Goal: Check status: Check status

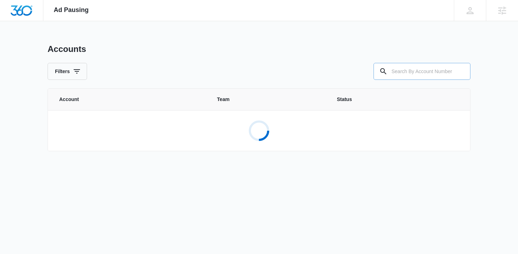
click at [405, 74] on input "text" at bounding box center [422, 71] width 97 height 17
paste input "M324563"
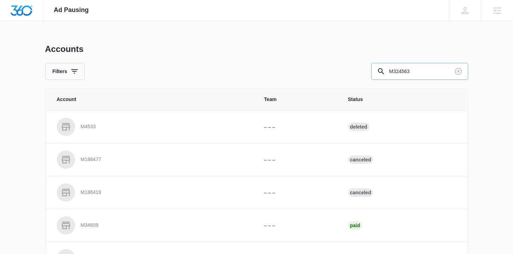
type input "M324563"
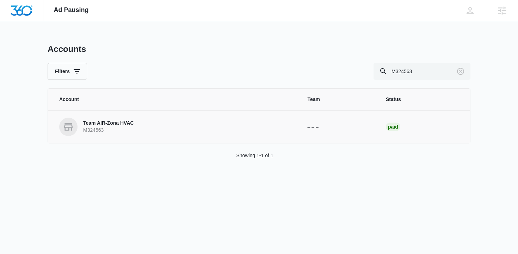
click at [109, 124] on p "Team AIR-Zona HVAC" at bounding box center [108, 123] width 51 height 7
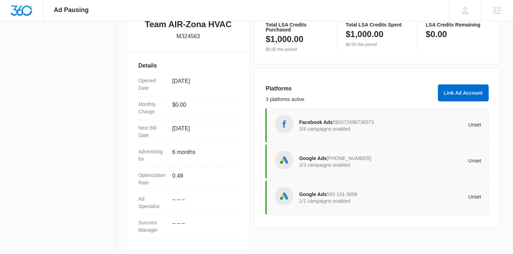
scroll to position [171, 0]
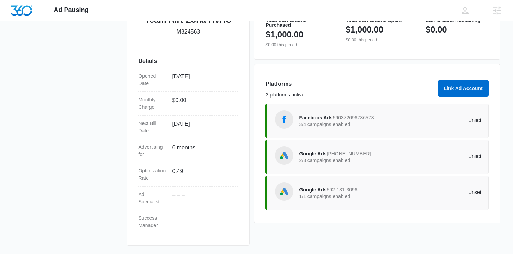
click at [313, 155] on span "Google Ads" at bounding box center [313, 154] width 28 height 6
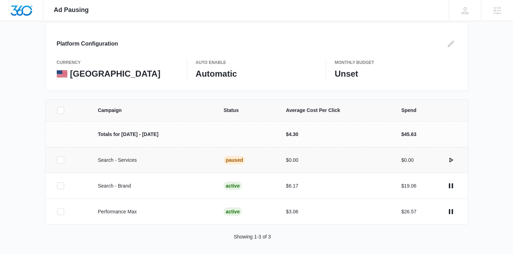
scroll to position [75, 0]
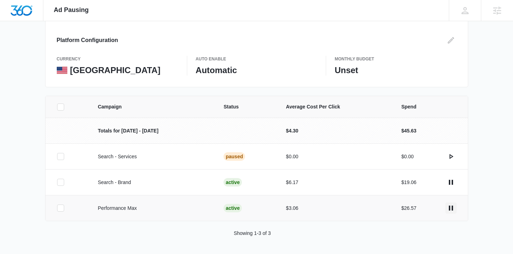
click at [451, 209] on icon "actions.pause" at bounding box center [451, 207] width 8 height 8
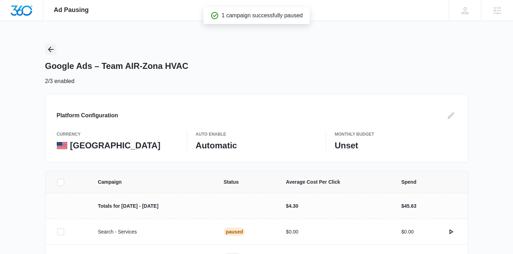
click at [52, 48] on icon "Back" at bounding box center [51, 49] width 8 height 8
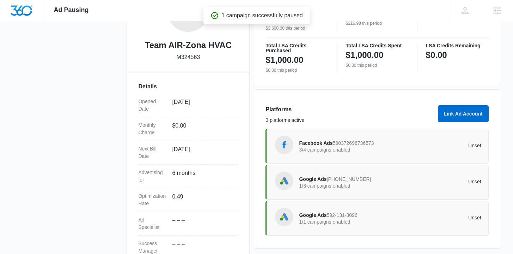
scroll to position [171, 0]
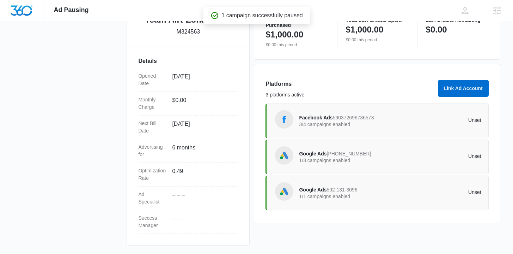
click at [323, 119] on span "Facebook Ads" at bounding box center [315, 118] width 33 height 6
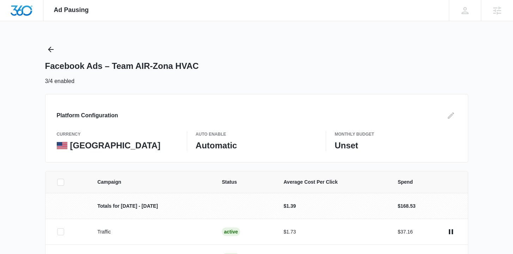
scroll to position [101, 0]
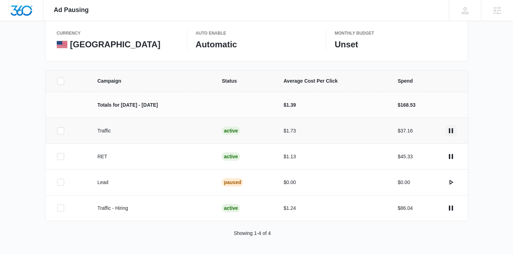
click at [449, 129] on icon "actions.pause" at bounding box center [451, 130] width 4 height 5
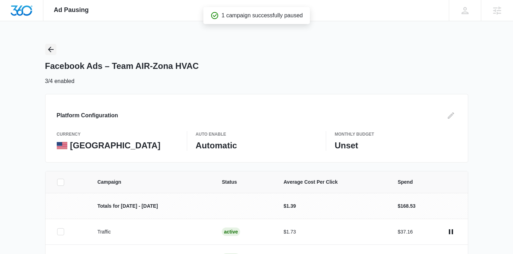
click at [53, 47] on icon "Back" at bounding box center [51, 49] width 8 height 8
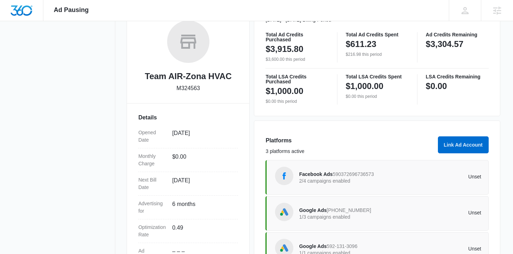
scroll to position [171, 0]
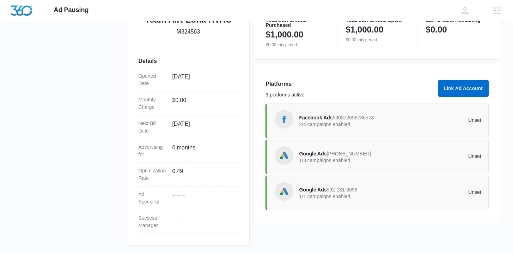
click at [303, 116] on span "Facebook Ads" at bounding box center [315, 118] width 33 height 6
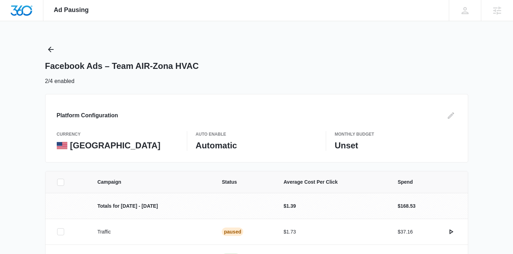
scroll to position [101, 0]
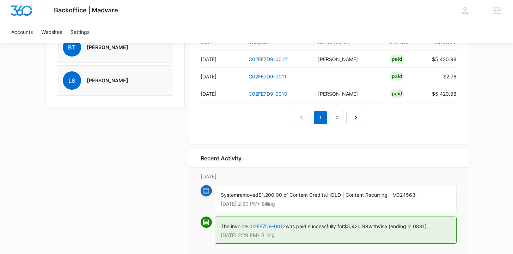
scroll to position [634, 0]
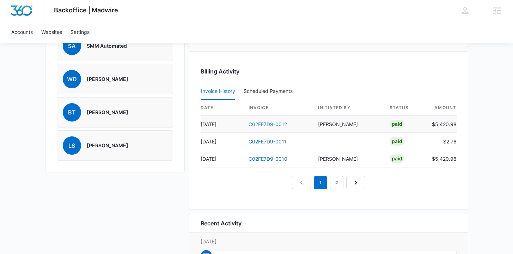
click at [267, 121] on link "C02FE7D9-0012" at bounding box center [268, 124] width 38 height 6
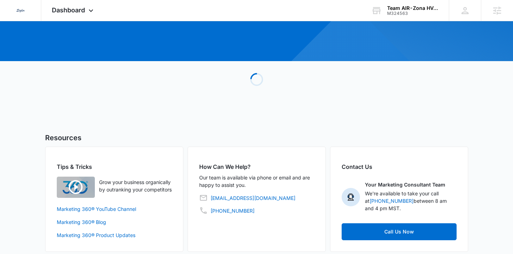
scroll to position [75, 0]
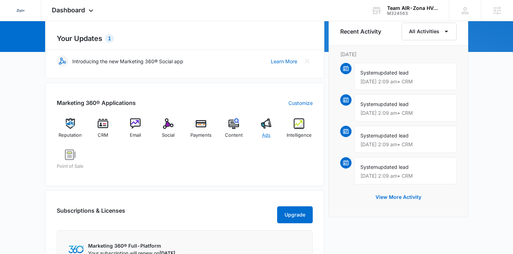
click at [273, 132] on div "Ads" at bounding box center [266, 130] width 27 height 25
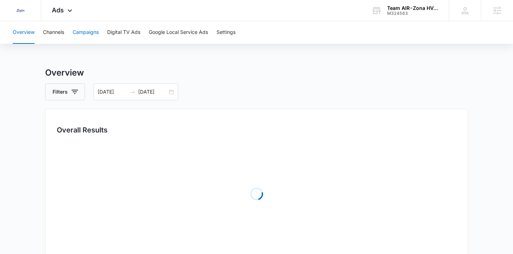
click at [84, 26] on button "Campaigns" at bounding box center [86, 32] width 26 height 23
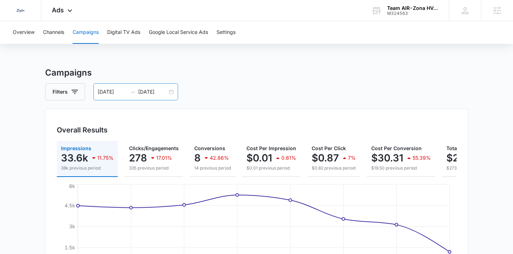
click at [167, 93] on div "08/21/2025 08/28/2025" at bounding box center [135, 91] width 85 height 17
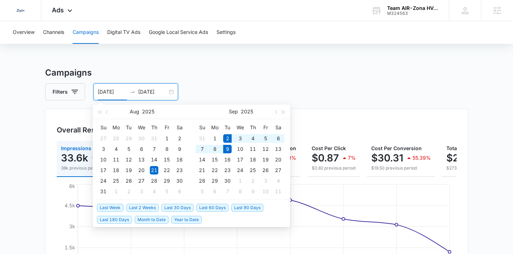
click at [115, 206] on span "Last Week" at bounding box center [110, 207] width 26 height 8
type input "09/02/2025"
type input "09/09/2025"
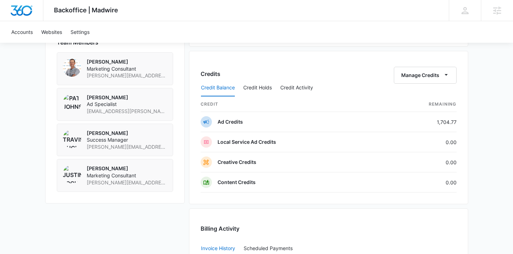
scroll to position [541, 0]
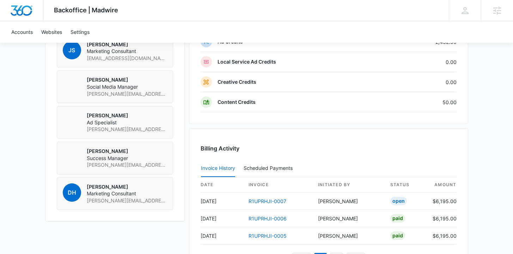
scroll to position [718, 0]
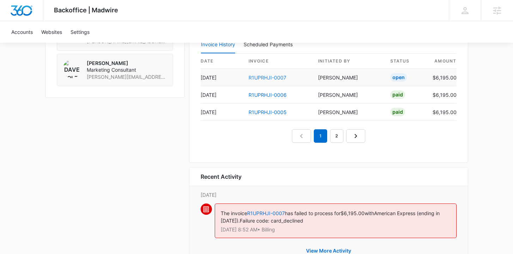
click at [260, 76] on link "R1UPRHJI-0007" at bounding box center [268, 77] width 38 height 6
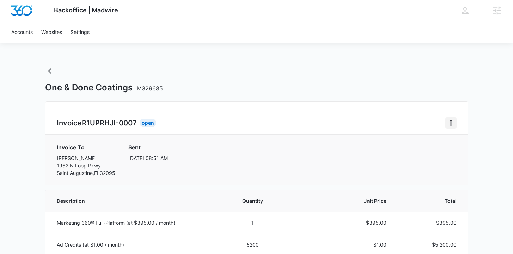
click at [453, 124] on icon "Home" at bounding box center [451, 122] width 8 height 8
click at [456, 151] on div "Retry Payment" at bounding box center [474, 153] width 41 height 5
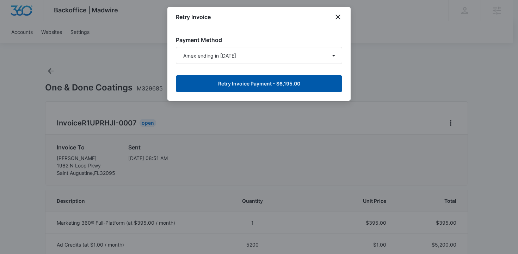
click at [311, 85] on button "Retry Invoice Payment - $6,195.00" at bounding box center [259, 83] width 166 height 17
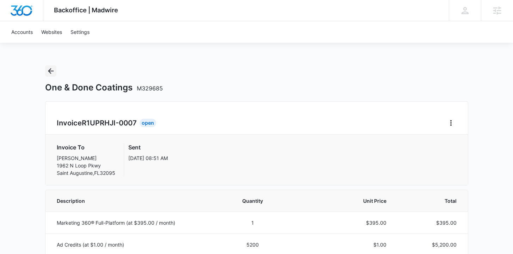
click at [56, 68] on button "Back" at bounding box center [50, 70] width 11 height 11
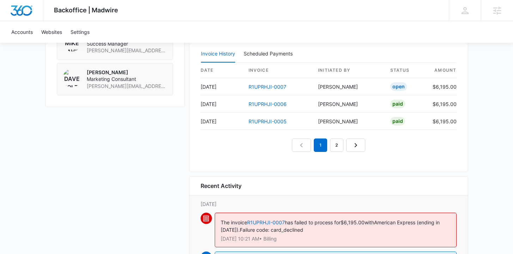
scroll to position [706, 0]
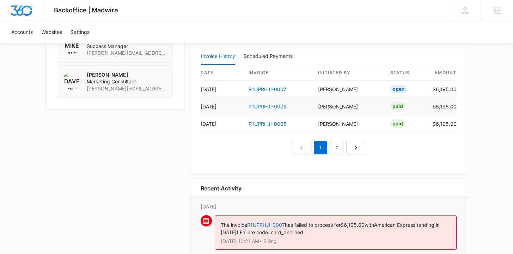
click at [267, 104] on link "R1UPRHJI-0006" at bounding box center [268, 106] width 38 height 6
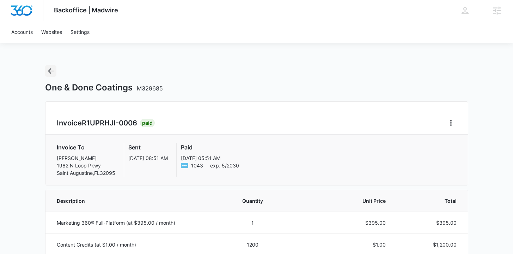
click at [49, 68] on icon "Back" at bounding box center [51, 71] width 8 height 8
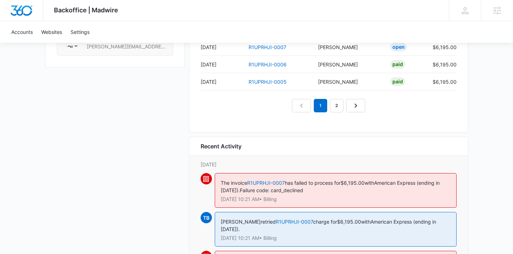
scroll to position [729, 0]
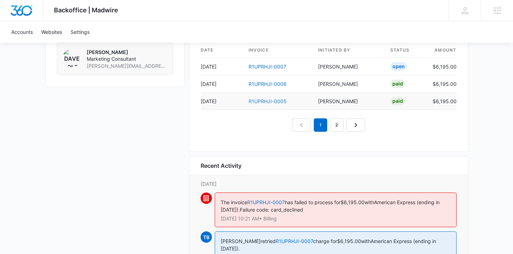
click at [276, 102] on link "R1UPRHJI-0005" at bounding box center [268, 101] width 38 height 6
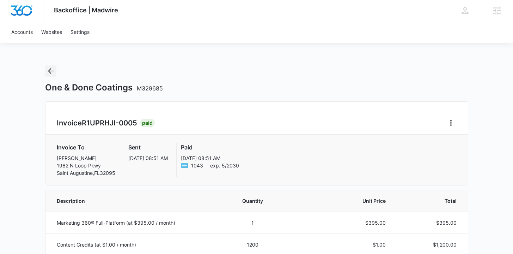
click at [54, 66] on button "Back" at bounding box center [50, 70] width 11 height 11
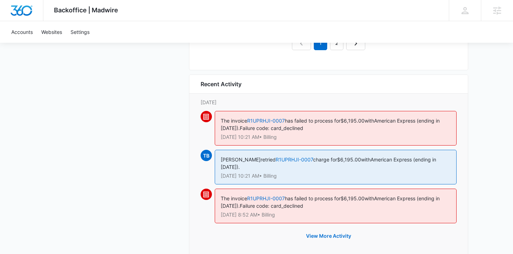
scroll to position [720, 0]
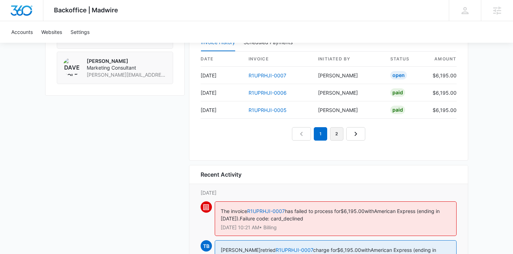
click at [336, 133] on link "2" at bounding box center [336, 133] width 13 height 13
click at [346, 134] on link "3" at bounding box center [344, 133] width 13 height 13
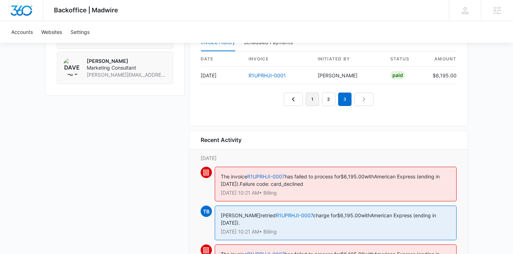
click at [310, 101] on link "1" at bounding box center [312, 98] width 13 height 13
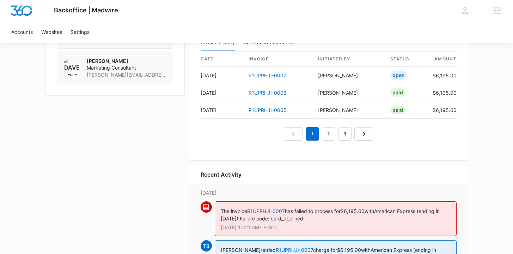
click at [295, 129] on nav "1 2 3" at bounding box center [329, 133] width 90 height 13
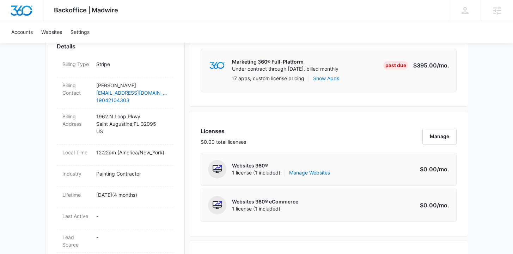
scroll to position [0, 0]
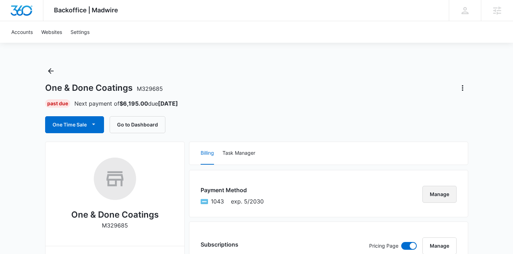
click at [436, 190] on button "Manage" at bounding box center [439, 193] width 34 height 17
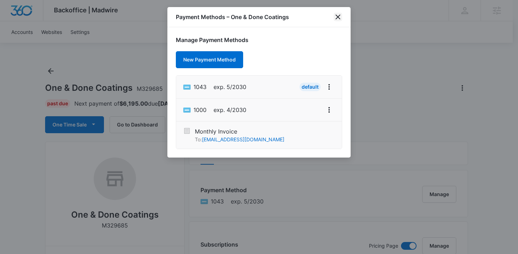
click at [338, 17] on icon "close" at bounding box center [338, 16] width 5 height 5
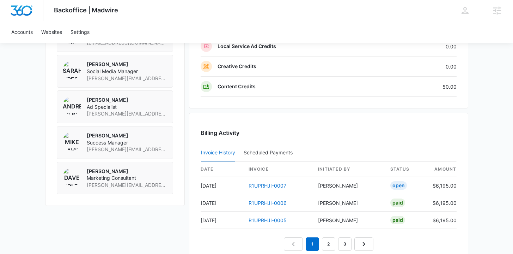
scroll to position [825, 0]
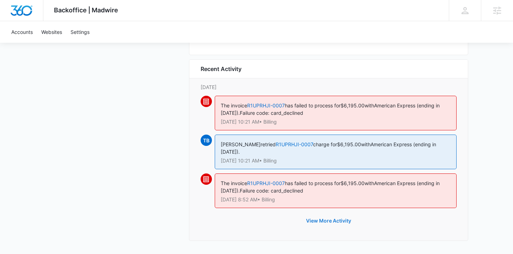
click at [331, 222] on button "View More Activity" at bounding box center [328, 220] width 59 height 17
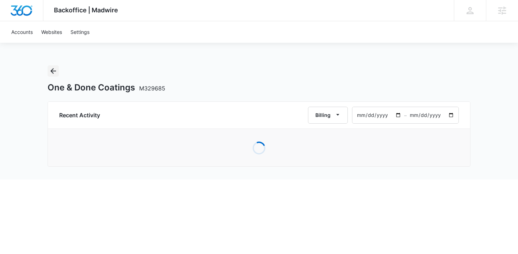
click at [50, 67] on icon "Back" at bounding box center [53, 71] width 8 height 8
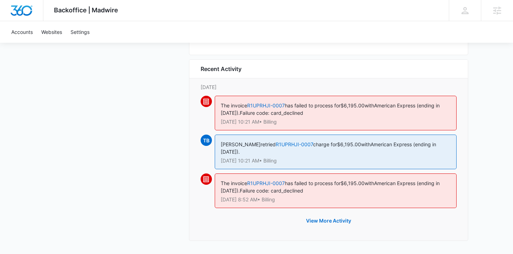
scroll to position [644, 0]
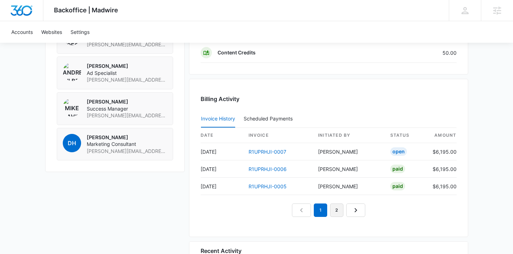
click at [341, 209] on link "2" at bounding box center [336, 209] width 13 height 13
click at [344, 210] on link "3" at bounding box center [344, 209] width 13 height 13
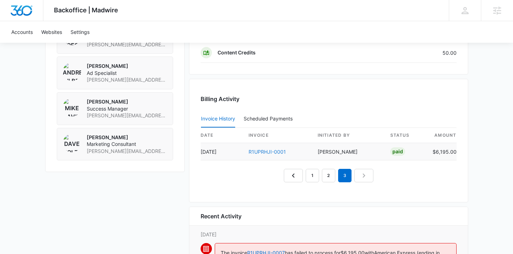
click at [264, 150] on link "R1UPRHJI-0001" at bounding box center [267, 151] width 37 height 6
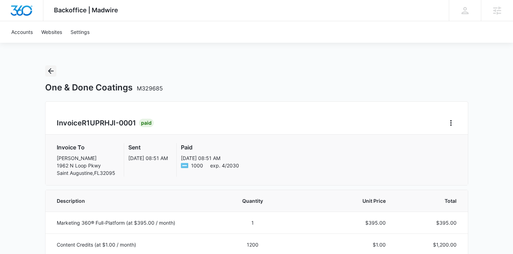
click at [51, 68] on icon "Back" at bounding box center [51, 71] width 8 height 8
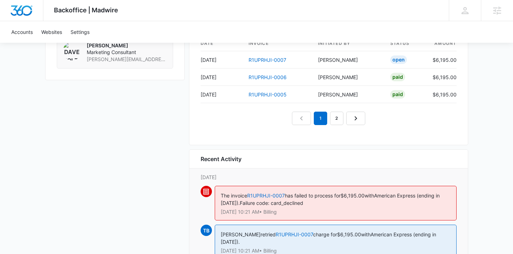
scroll to position [676, 0]
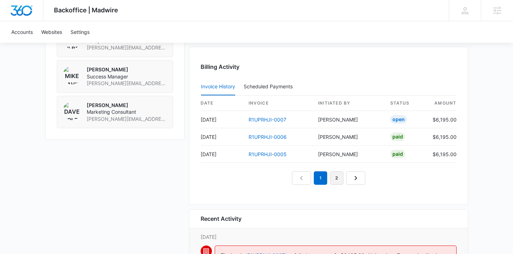
click at [339, 177] on link "2" at bounding box center [336, 177] width 13 height 13
click at [349, 179] on link "3" at bounding box center [344, 177] width 13 height 13
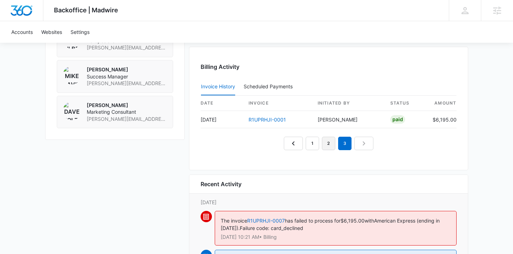
click at [323, 141] on link "2" at bounding box center [328, 142] width 13 height 13
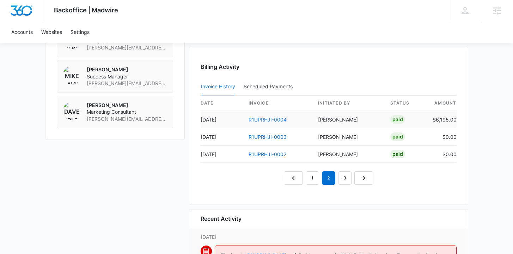
click at [275, 116] on link "R1UPRHJI-0004" at bounding box center [268, 119] width 38 height 6
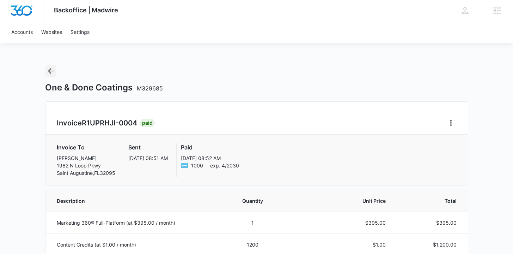
click at [53, 73] on icon "Back" at bounding box center [51, 71] width 8 height 8
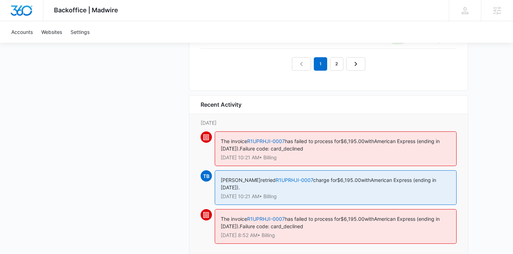
scroll to position [725, 0]
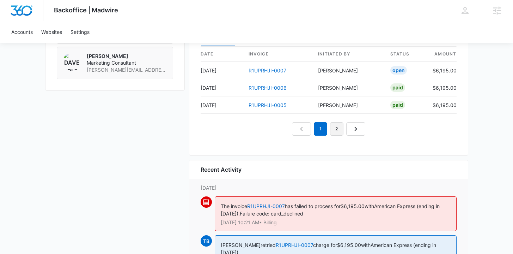
click at [340, 129] on link "2" at bounding box center [336, 128] width 13 height 13
click at [313, 128] on link "1" at bounding box center [312, 128] width 13 height 13
click at [279, 105] on link "R1UPRHJI-0005" at bounding box center [268, 105] width 38 height 6
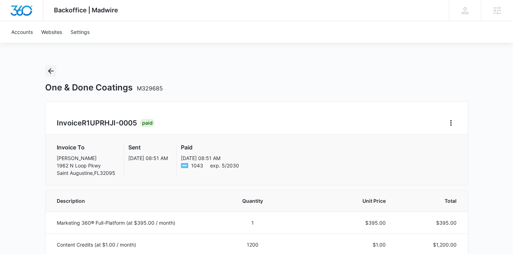
click at [53, 69] on icon "Back" at bounding box center [51, 71] width 8 height 8
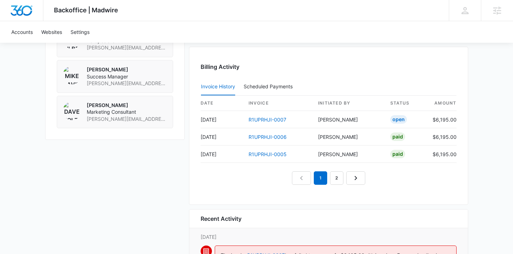
scroll to position [825, 0]
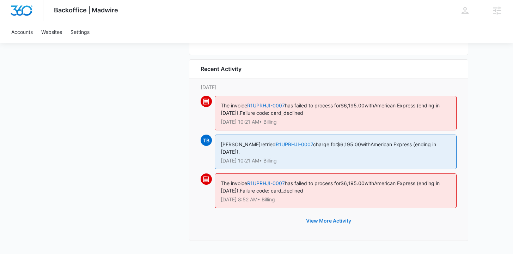
click at [320, 222] on button "View More Activity" at bounding box center [328, 220] width 59 height 17
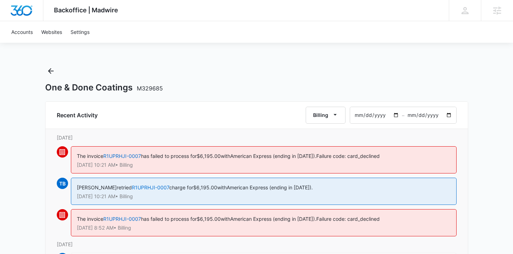
click at [449, 116] on input "2025-09-09" at bounding box center [430, 115] width 52 height 16
click at [451, 114] on input "2025-09-09" at bounding box center [430, 115] width 52 height 16
type input "2025-08-09"
type input "2025-07-08"
type input "2025-07-09"
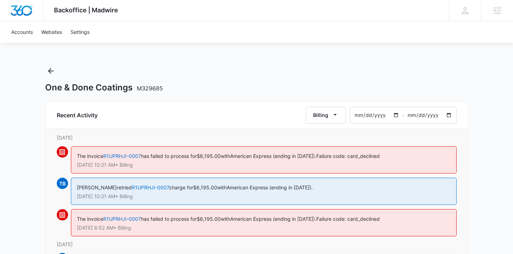
type input "2025-06-08"
type input "2025-06-09"
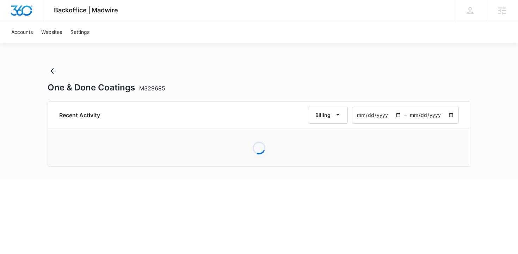
type input "2025-05-08"
type input "2025-05-09"
type input "2025-04-08"
type input "2025-04-09"
type input "2025-03-31"
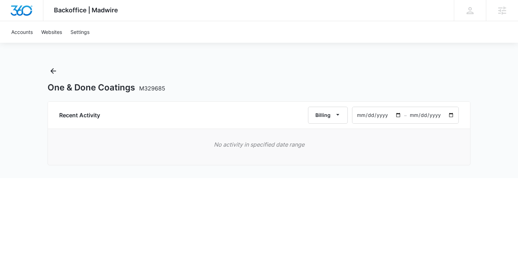
click at [416, 116] on input "2025-04-01" at bounding box center [433, 115] width 52 height 16
click at [416, 115] on input "2025-04-01" at bounding box center [433, 115] width 52 height 16
click at [417, 115] on input "2025-04-01" at bounding box center [433, 115] width 52 height 16
drag, startPoint x: 417, startPoint y: 114, endPoint x: 424, endPoint y: 114, distance: 6.7
click at [419, 114] on input "2025-04-01" at bounding box center [433, 115] width 52 height 16
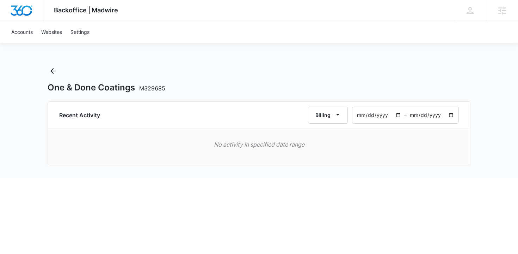
click at [420, 114] on input "2025-04-01" at bounding box center [433, 115] width 52 height 16
click at [416, 115] on input "2025-04-01" at bounding box center [433, 115] width 52 height 16
click at [450, 114] on input "2025-04-01" at bounding box center [433, 115] width 52 height 16
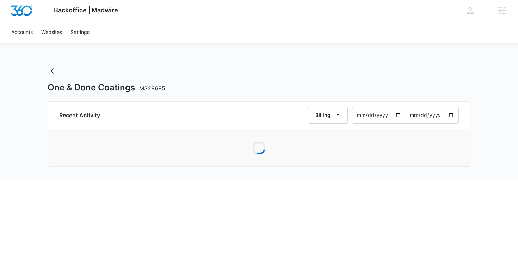
type input "2025-09-09"
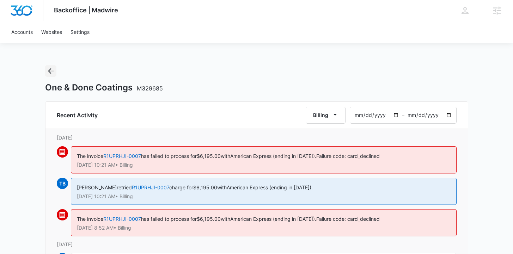
click at [53, 72] on icon "Back" at bounding box center [51, 71] width 8 height 8
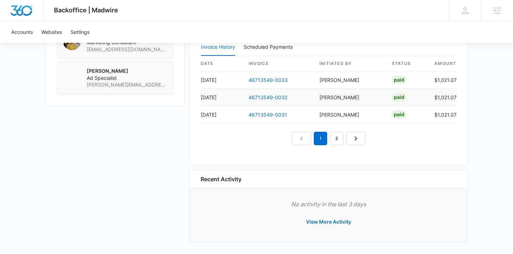
scroll to position [695, 0]
click at [254, 78] on link "46713549-0033" at bounding box center [268, 80] width 39 height 6
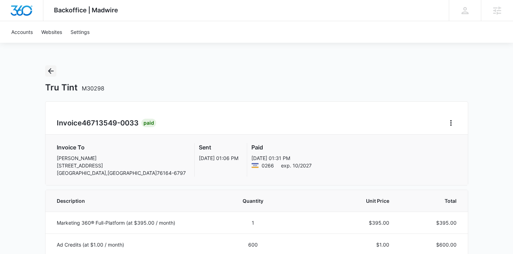
click at [50, 66] on button "Back" at bounding box center [50, 70] width 11 height 11
